Goal: Task Accomplishment & Management: Use online tool/utility

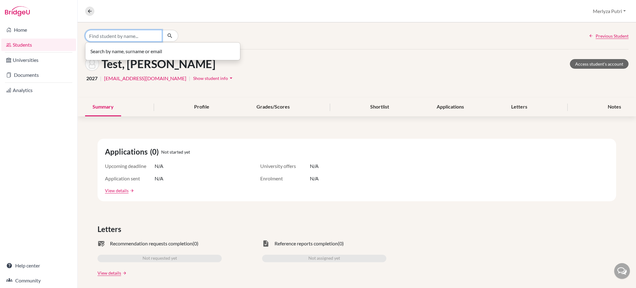
click at [126, 36] on input "Find student by name..." at bounding box center [123, 36] width 77 height 12
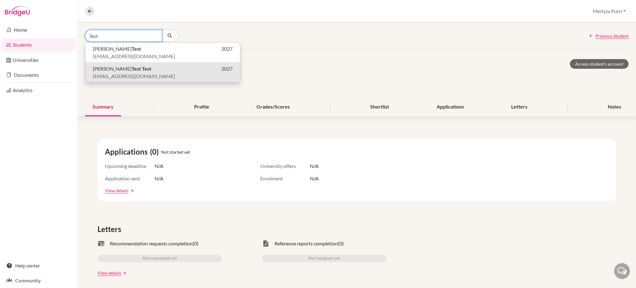
type input "Test"
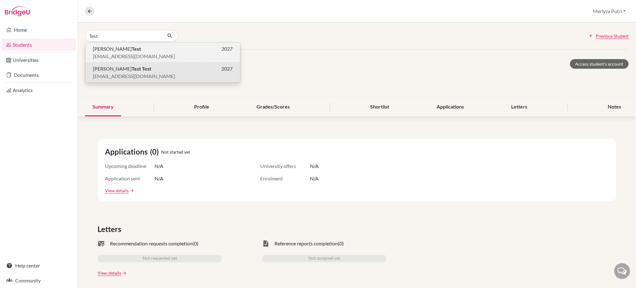
click at [126, 55] on span "[EMAIL_ADDRESS][DOMAIN_NAME]" at bounding box center [134, 55] width 82 height 7
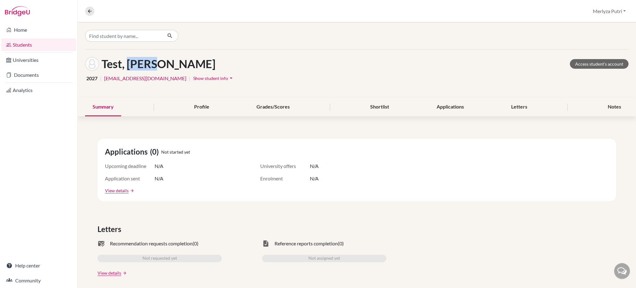
click at [126, 55] on div "Test, [PERSON_NAME] Access student's account 2027 | [EMAIL_ADDRESS][DOMAIN_NAME…" at bounding box center [357, 73] width 558 height 48
click at [598, 64] on link "Access student's account" at bounding box center [599, 64] width 59 height 10
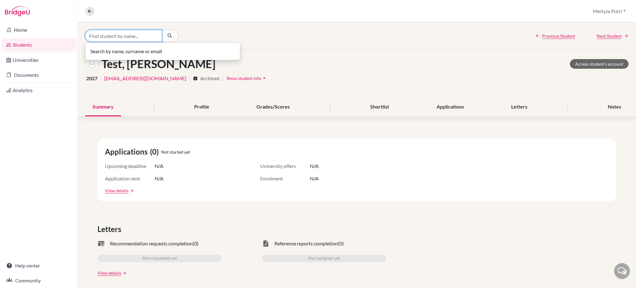
click at [152, 33] on input "Find student by name..." at bounding box center [123, 36] width 77 height 12
type input "Test"
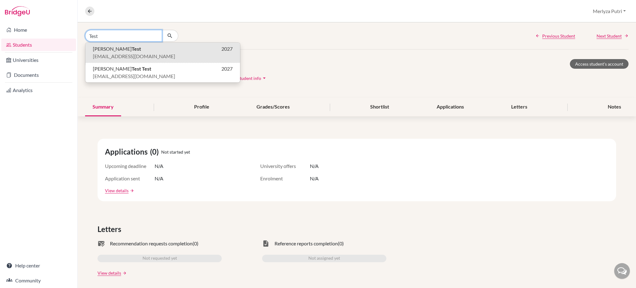
click at [134, 39] on input "Test" at bounding box center [123, 36] width 77 height 12
